Goal: Communication & Community: Answer question/provide support

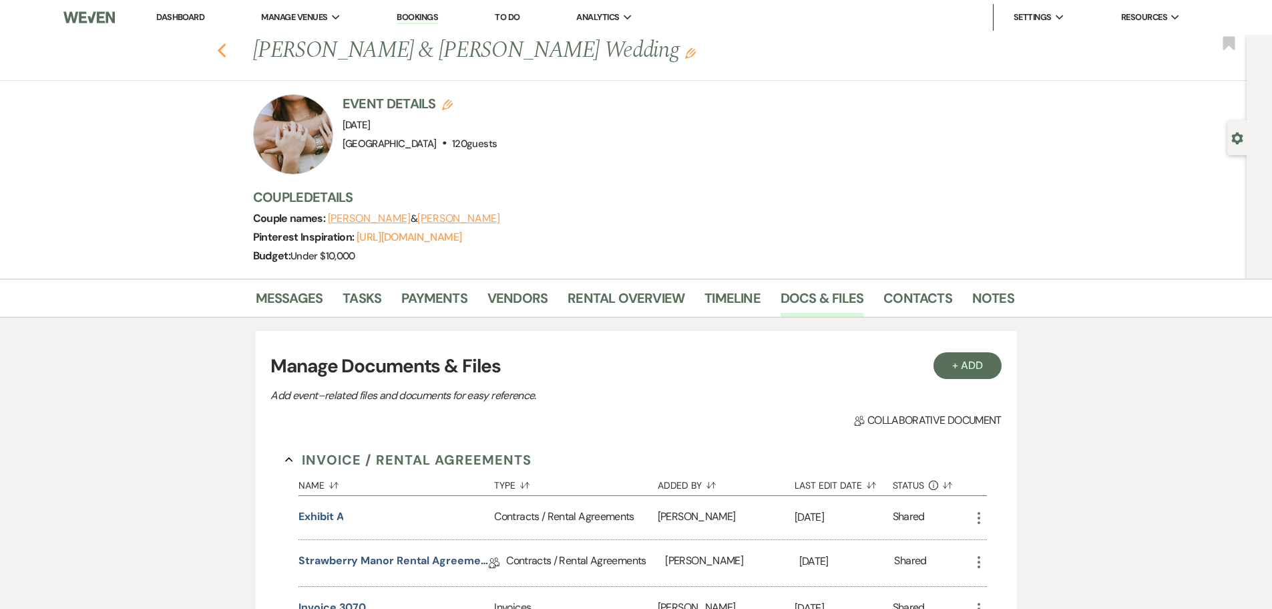
click at [222, 49] on icon "Previous" at bounding box center [222, 51] width 10 height 16
click at [226, 49] on use "button" at bounding box center [221, 50] width 9 height 15
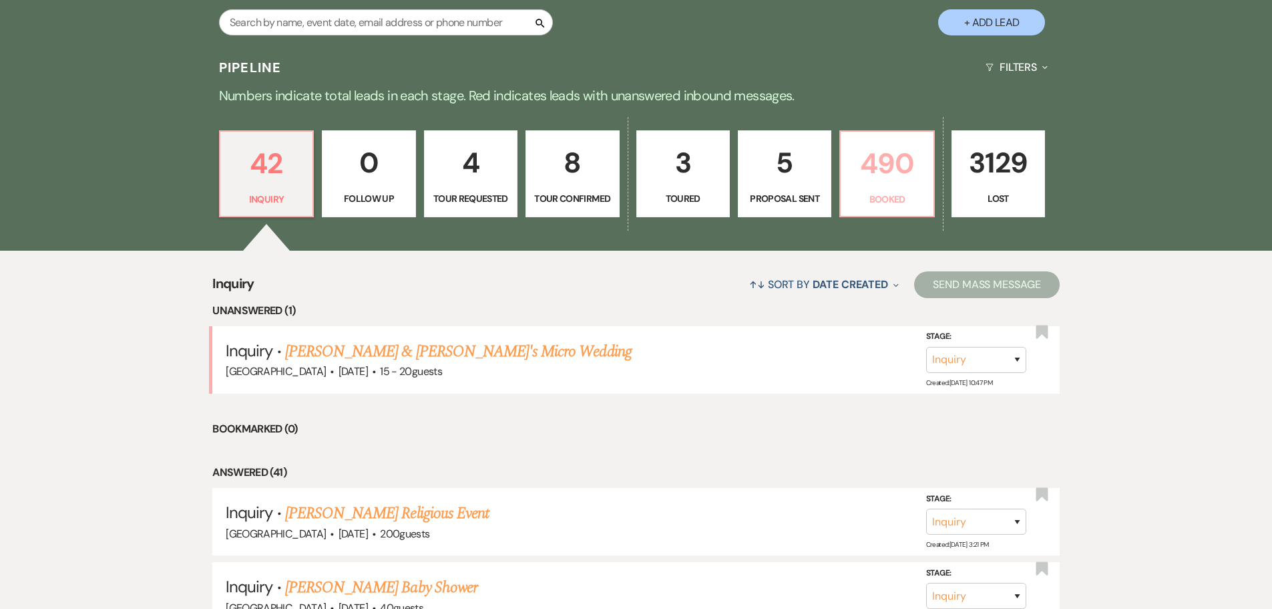
click at [854, 178] on p "490" at bounding box center [887, 163] width 76 height 45
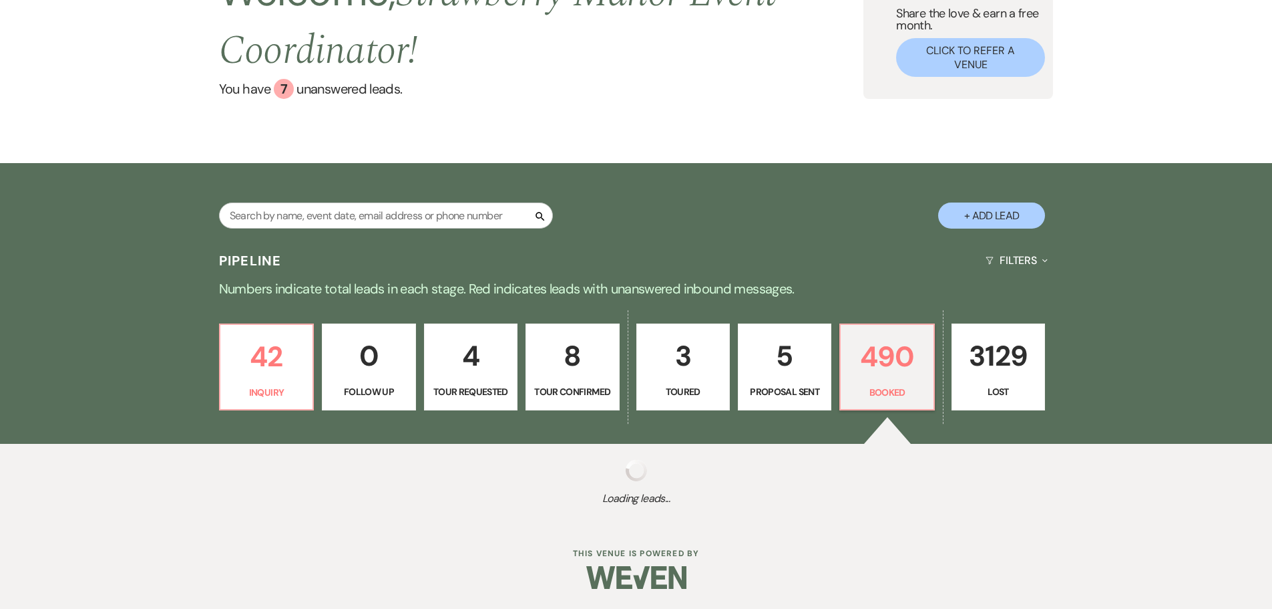
scroll to position [134, 0]
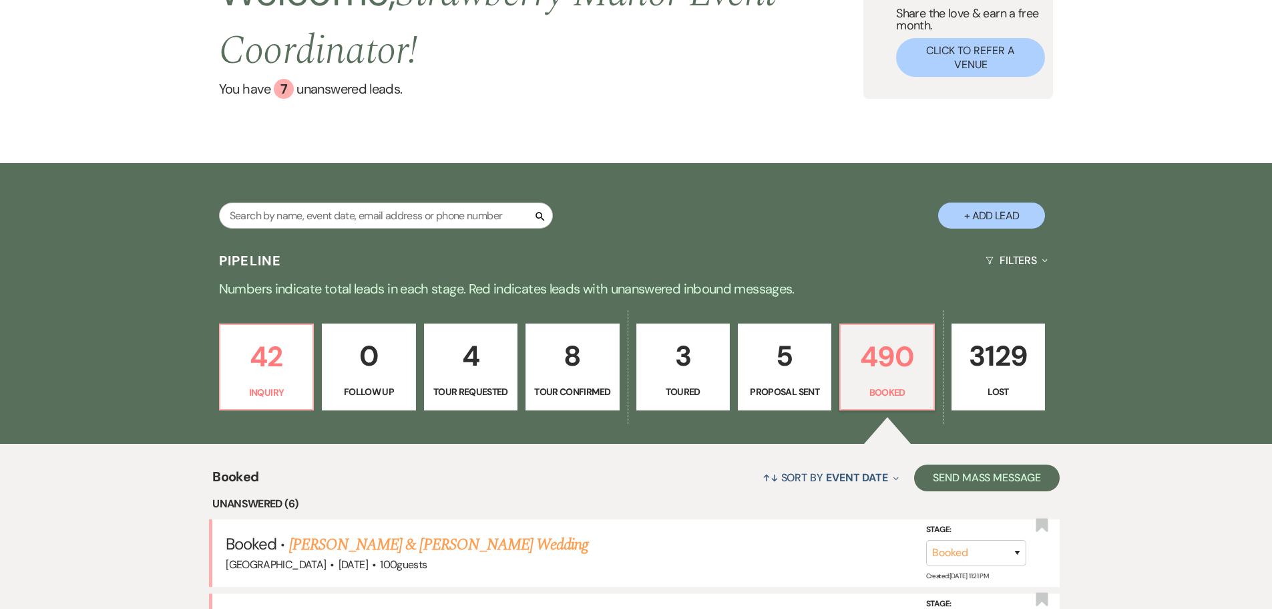
click at [395, 532] on link "[PERSON_NAME] & [PERSON_NAME] Wedding" at bounding box center [438, 544] width 299 height 24
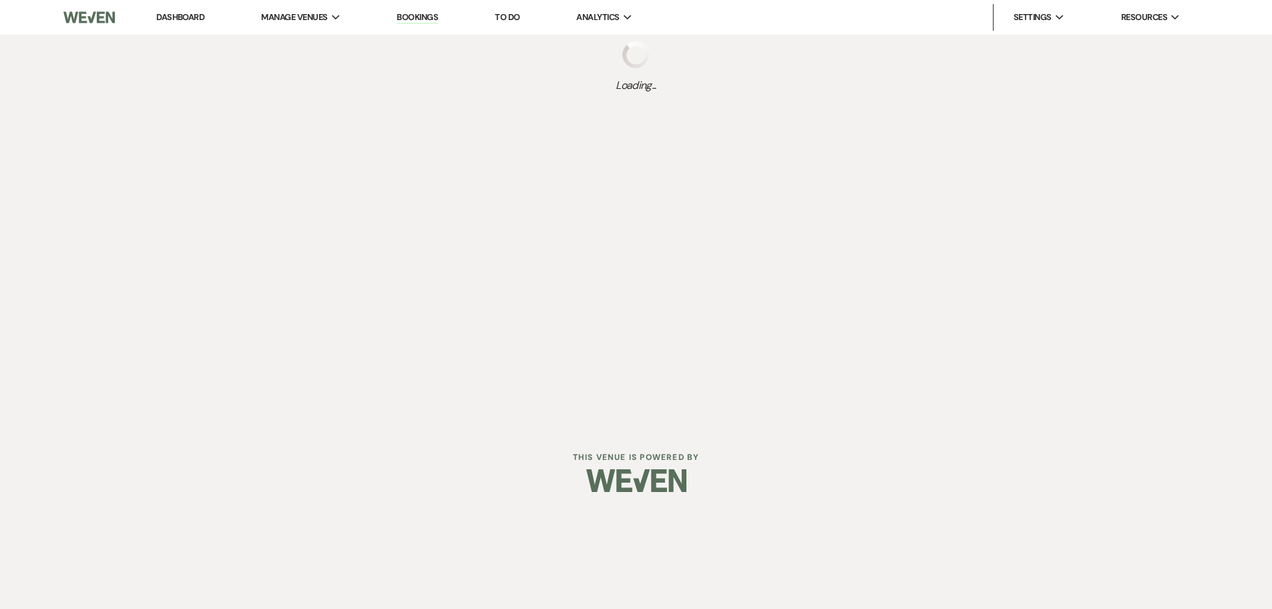
click at [443, 352] on div "Dashboard Manage Venues Expand [GEOGRAPHIC_DATA] [GEOGRAPHIC_DATA] Events Booki…" at bounding box center [636, 213] width 1272 height 426
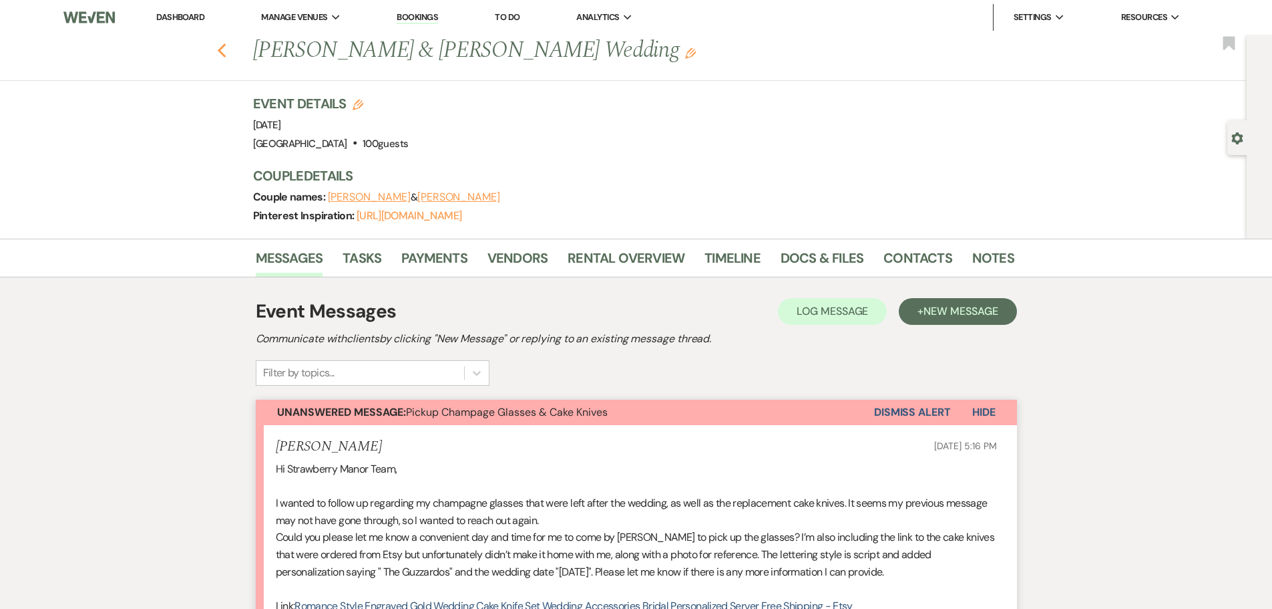
click at [226, 48] on use "button" at bounding box center [221, 50] width 9 height 15
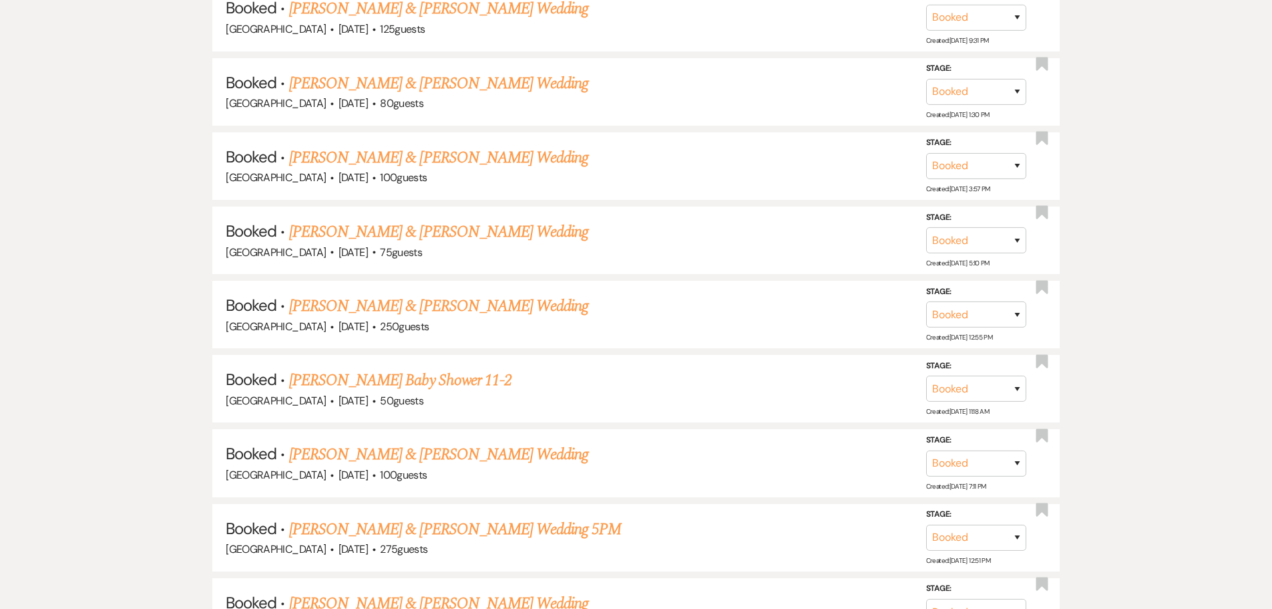
scroll to position [1463, 0]
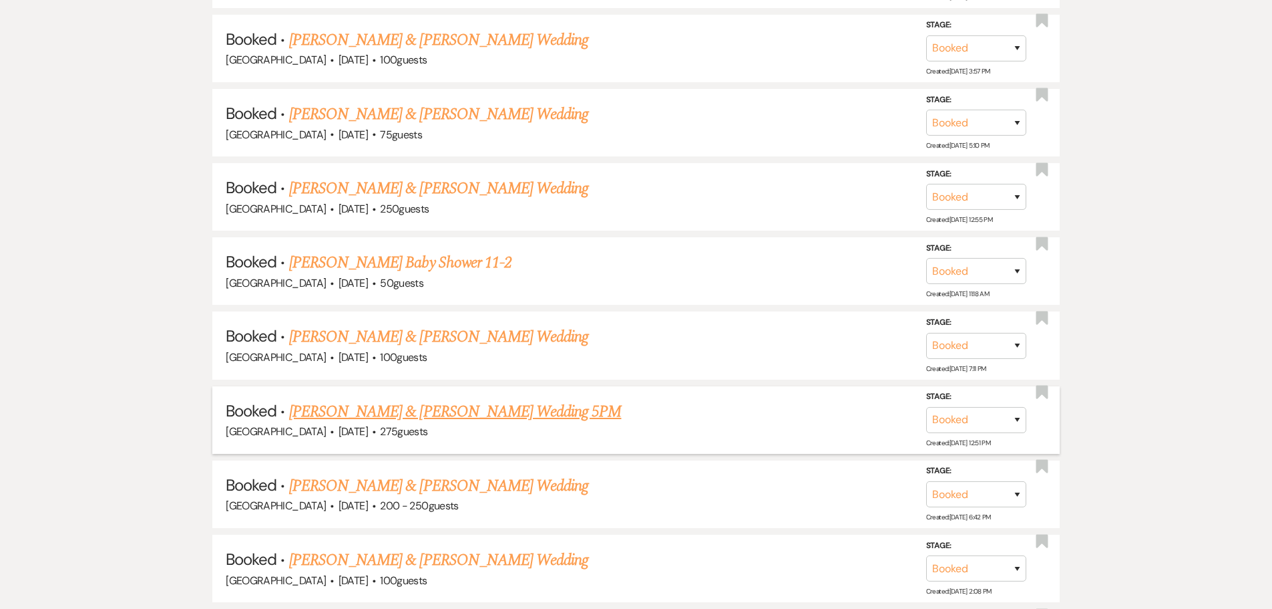
click at [371, 412] on link "[PERSON_NAME] & [PERSON_NAME] Wedding 5PM" at bounding box center [455, 411] width 333 height 24
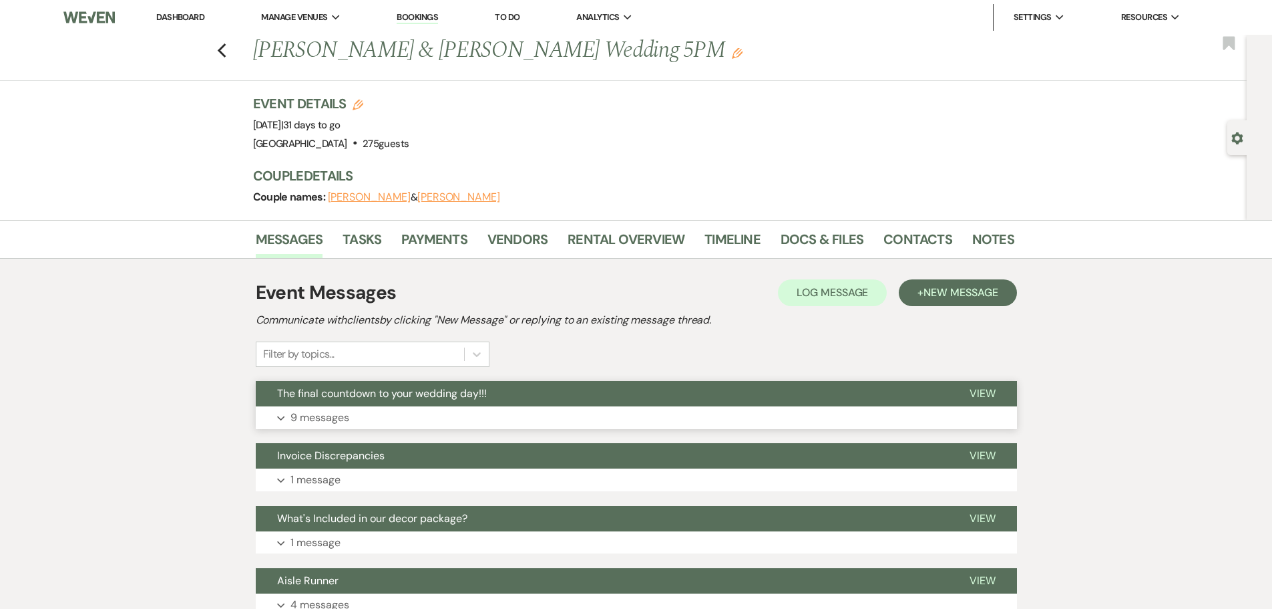
click at [551, 413] on button "Expand 9 messages" at bounding box center [636, 417] width 761 height 23
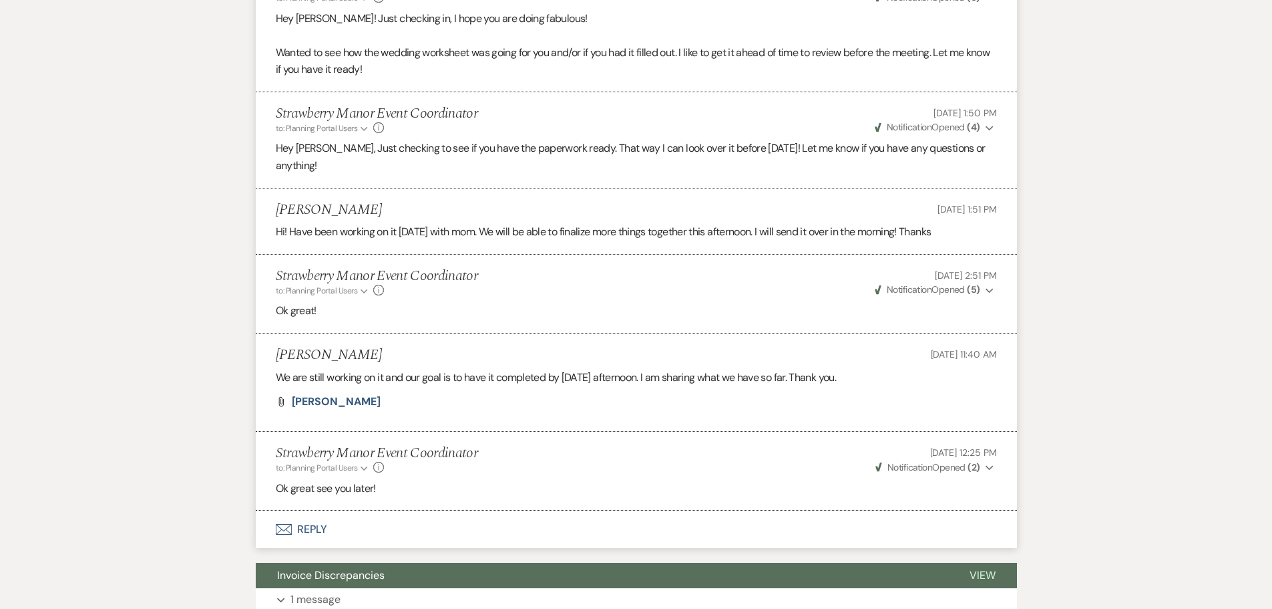
scroll to position [2005, 0]
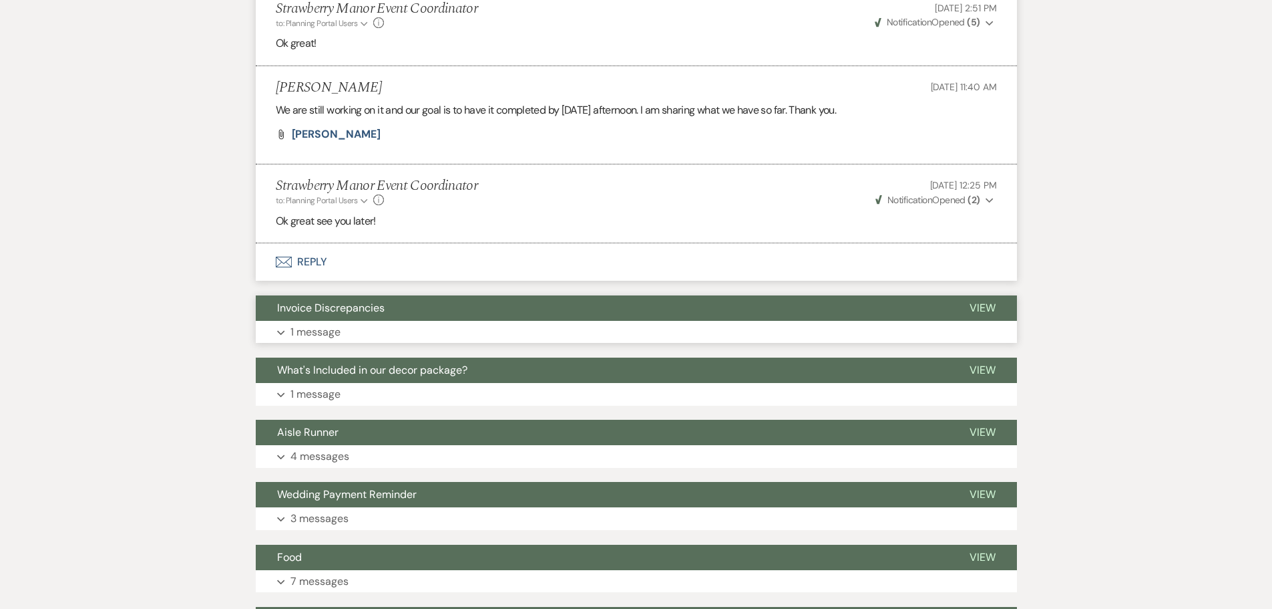
click at [491, 321] on button "Expand 1 message" at bounding box center [636, 332] width 761 height 23
